Goal: Task Accomplishment & Management: Manage account settings

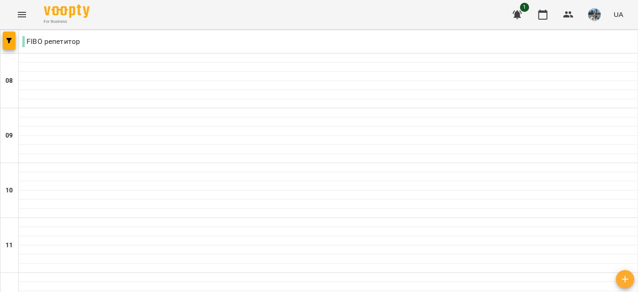
scroll to position [480, 0]
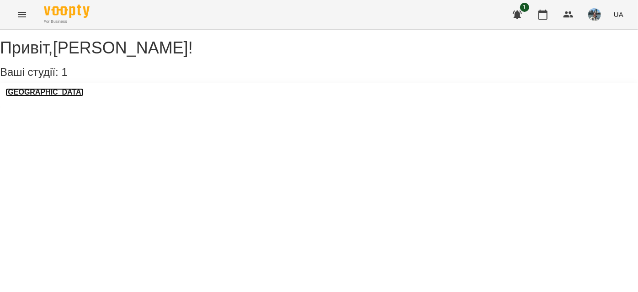
click at [49, 96] on h3 "[GEOGRAPHIC_DATA]" at bounding box center [44, 92] width 78 height 8
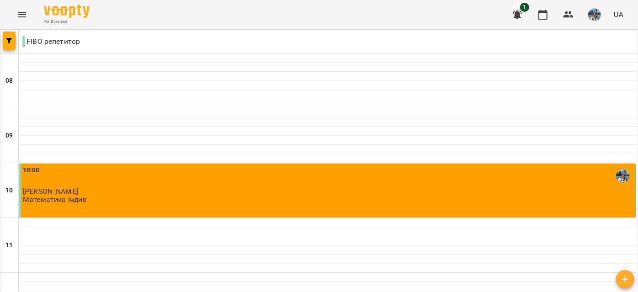
click at [362, 187] on p "[PERSON_NAME]" at bounding box center [328, 191] width 611 height 8
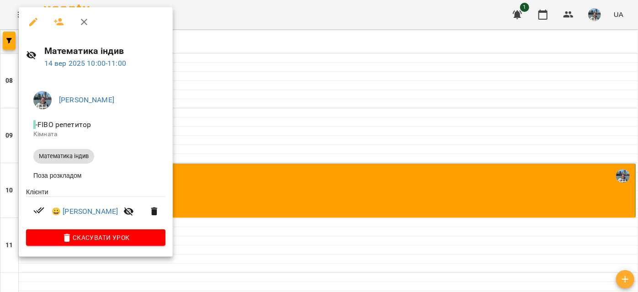
click at [454, 91] on div at bounding box center [319, 146] width 638 height 292
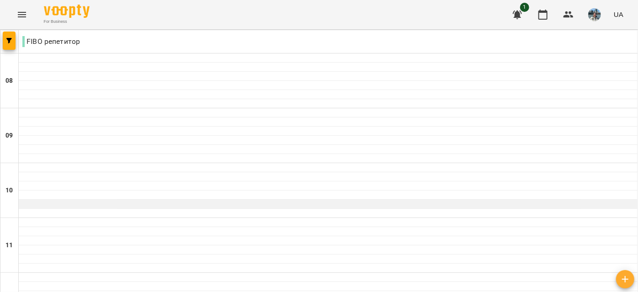
scroll to position [565, 0]
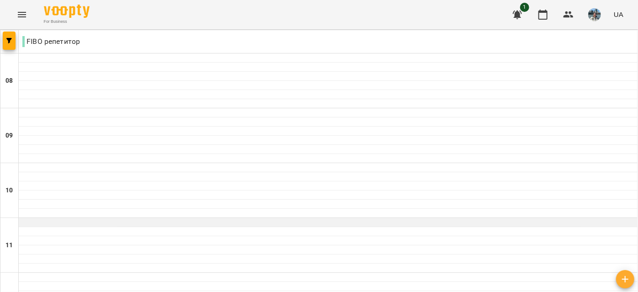
scroll to position [645, 0]
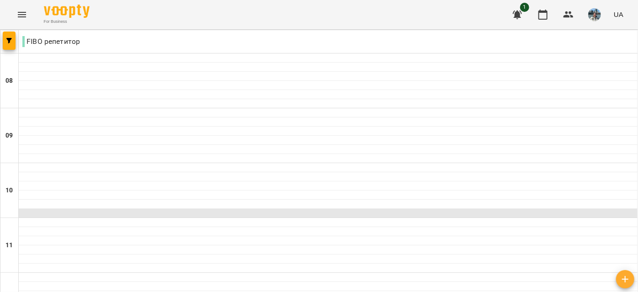
scroll to position [528, 0]
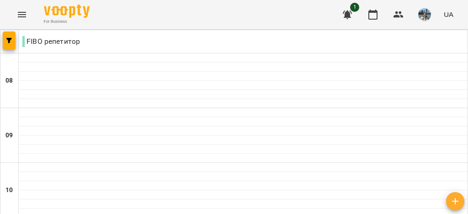
scroll to position [722, 0]
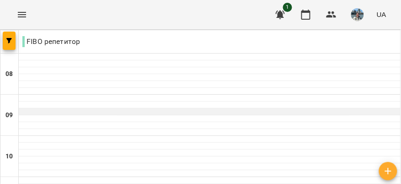
scroll to position [320, 0]
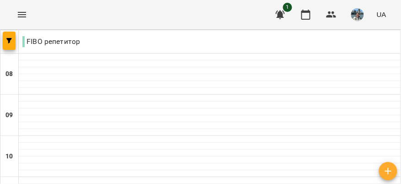
type input "**********"
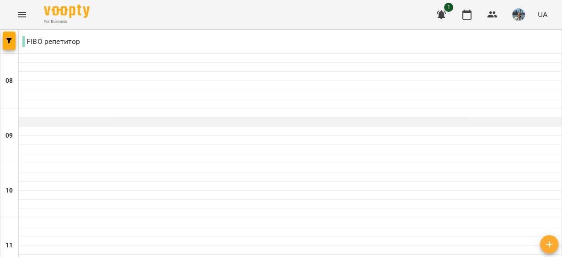
scroll to position [484, 0]
